Goal: Navigation & Orientation: Go to known website

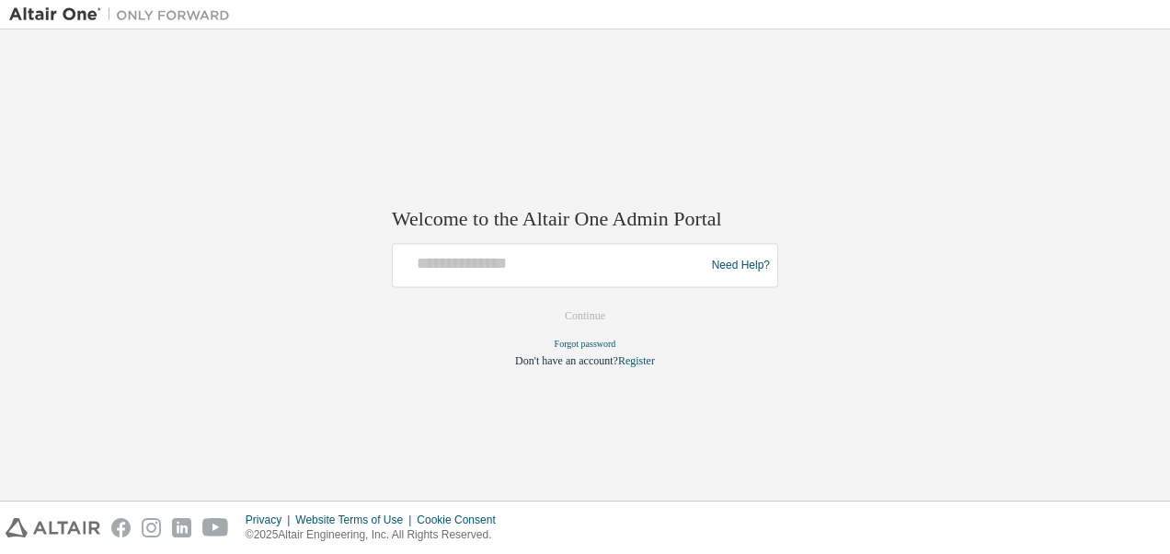
click at [548, 258] on div "Welcome to the Altair One Admin Portal Need Help? Please make sure that you pro…" at bounding box center [585, 276] width 386 height 183
